Goal: Information Seeking & Learning: Learn about a topic

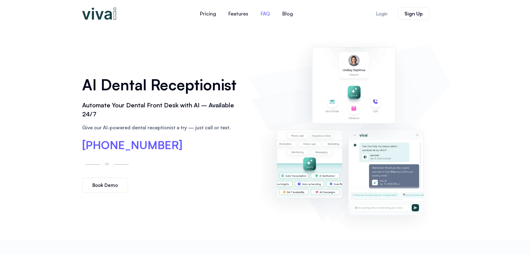
click at [263, 16] on link "FAQ" at bounding box center [265, 13] width 22 height 15
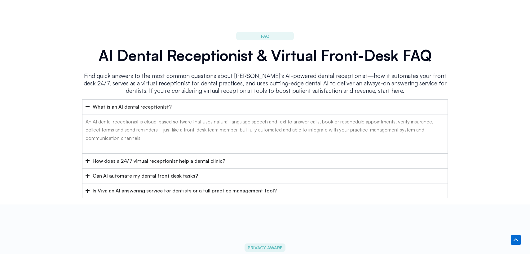
scroll to position [2477, 0]
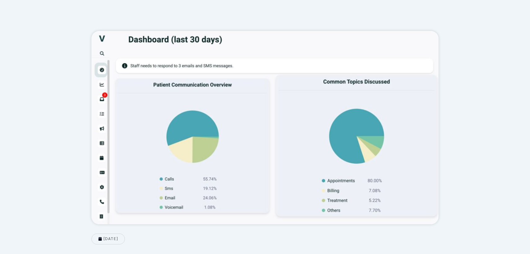
scroll to position [34, 0]
